Goal: Check status: Check status

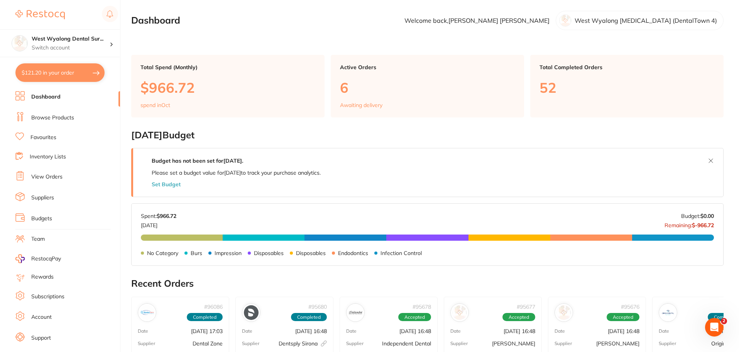
click at [50, 174] on link "View Orders" at bounding box center [46, 177] width 31 height 8
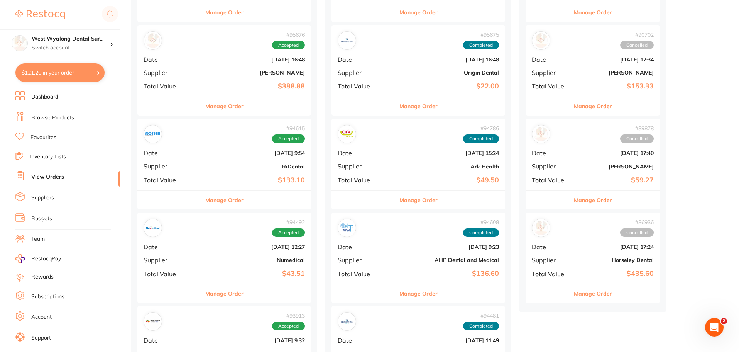
scroll to position [77, 0]
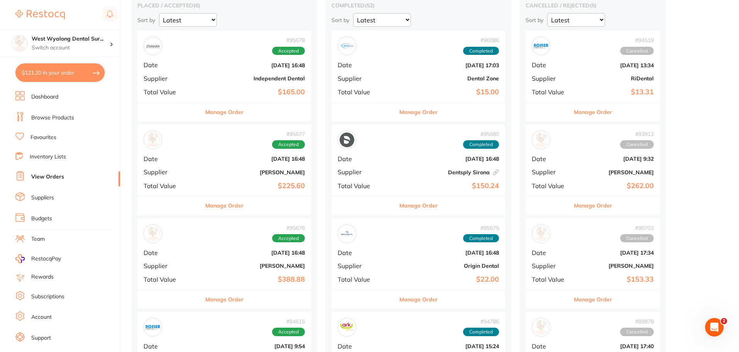
click at [346, 74] on div "# 96086 Completed Date [DATE] 17:03 Supplier Dental Zone Total Value $15.00" at bounding box center [418, 65] width 174 height 71
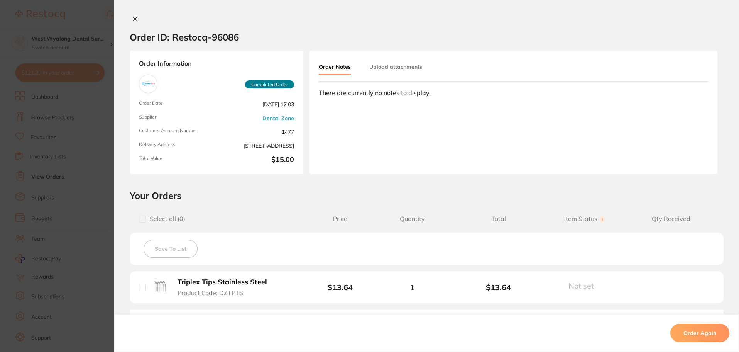
click at [141, 284] on input "checkbox" at bounding box center [142, 287] width 7 height 7
click at [141, 289] on input "checkbox" at bounding box center [142, 287] width 7 height 7
checkbox input "false"
click at [132, 20] on icon at bounding box center [135, 19] width 6 height 6
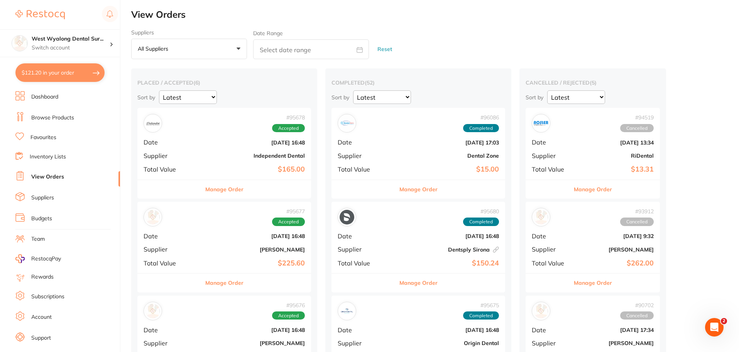
click at [64, 77] on button "$121.20 in your order" at bounding box center [59, 72] width 89 height 19
checkbox input "true"
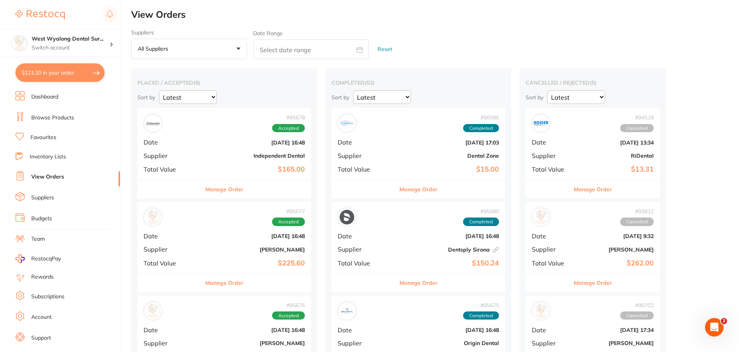
checkbox input "true"
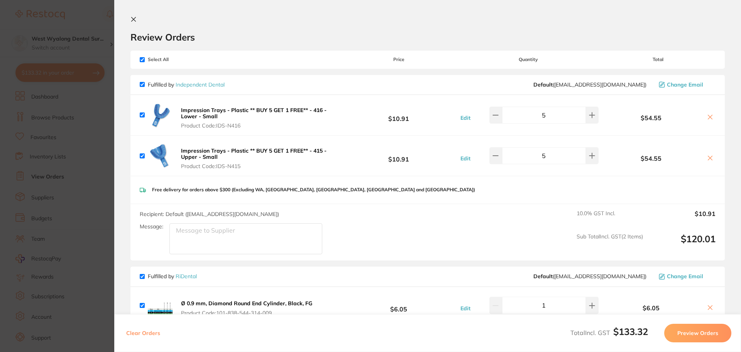
click at [132, 21] on icon at bounding box center [134, 19] width 4 height 4
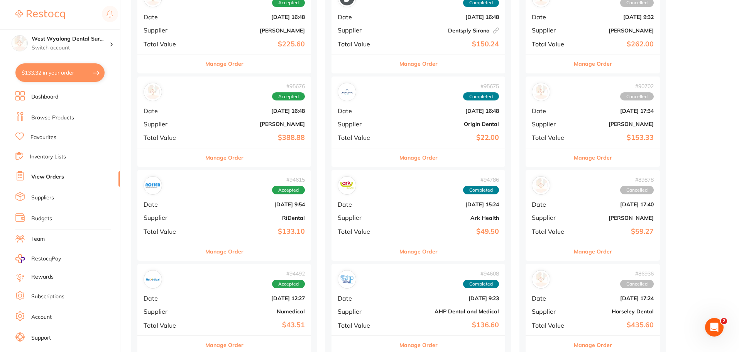
scroll to position [232, 0]
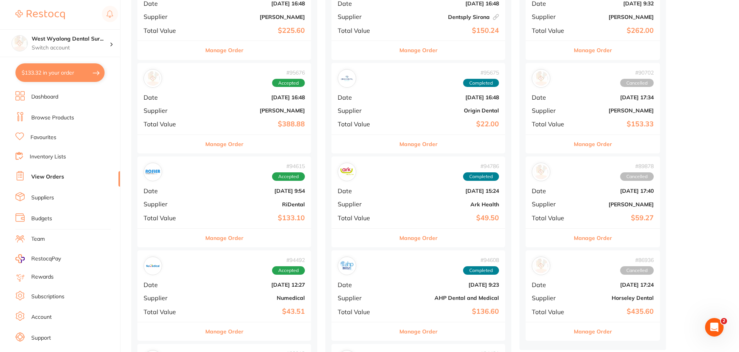
click at [343, 114] on div "# 95675 Completed Date [DATE] 16:48 Supplier Origin Dental Total Value $22.00" at bounding box center [418, 98] width 174 height 71
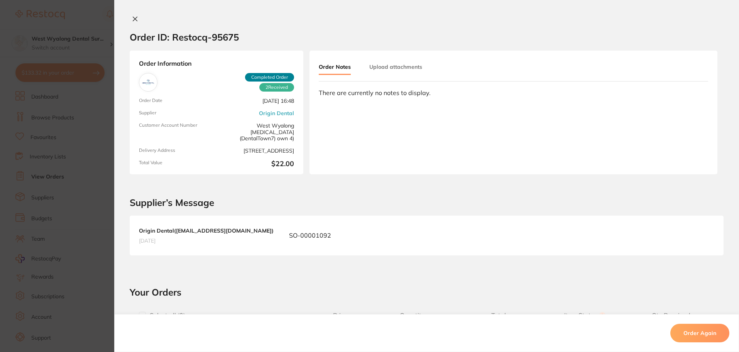
click at [133, 18] on icon at bounding box center [135, 19] width 4 height 4
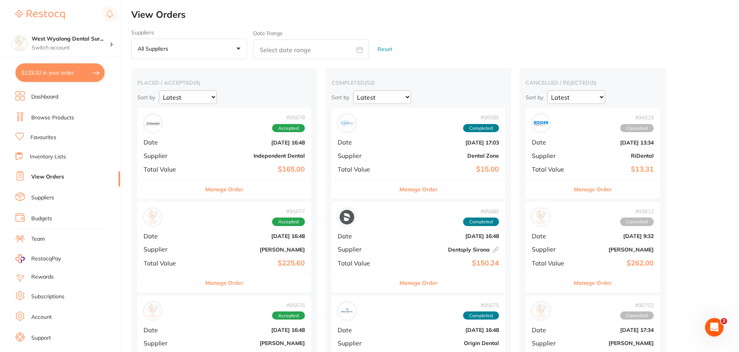
click at [233, 47] on button "All suppliers +0" at bounding box center [189, 49] width 116 height 21
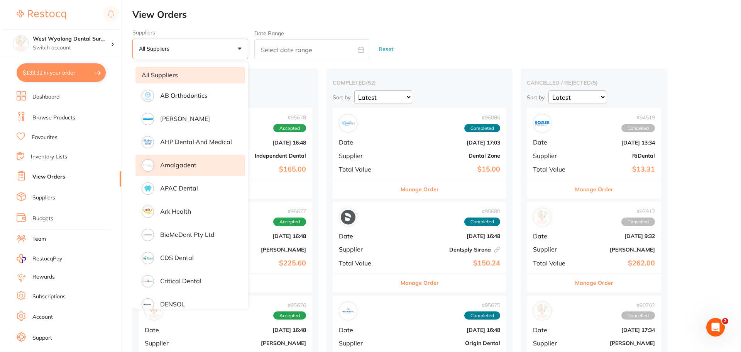
scroll to position [116, 0]
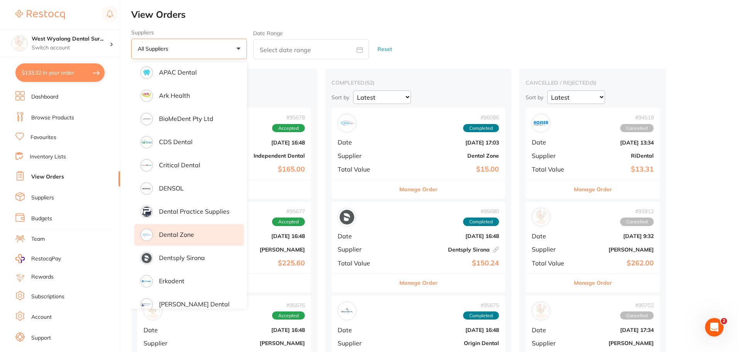
click at [175, 231] on p "Dental Zone" at bounding box center [176, 234] width 35 height 7
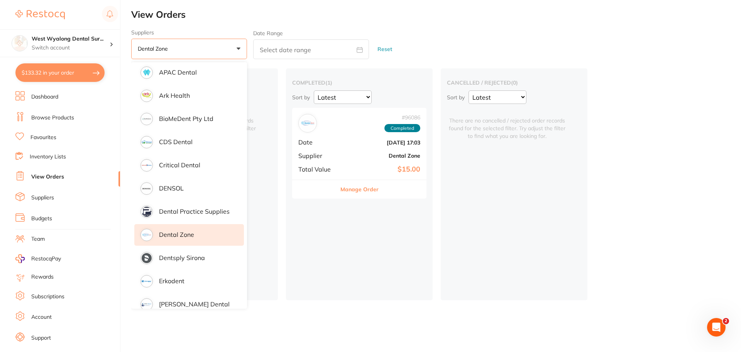
click at [221, 50] on button "Dental Zone +0" at bounding box center [189, 49] width 116 height 21
